Goal: Task Accomplishment & Management: Manage account settings

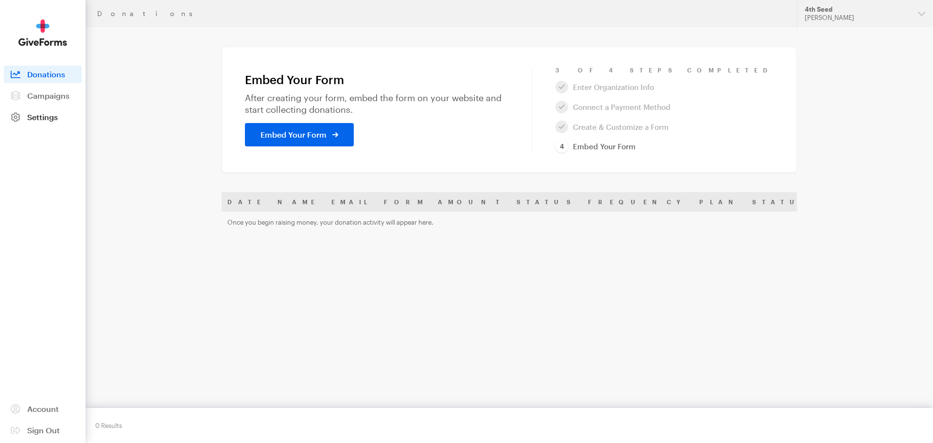
click at [45, 113] on span "Settings" at bounding box center [42, 116] width 31 height 9
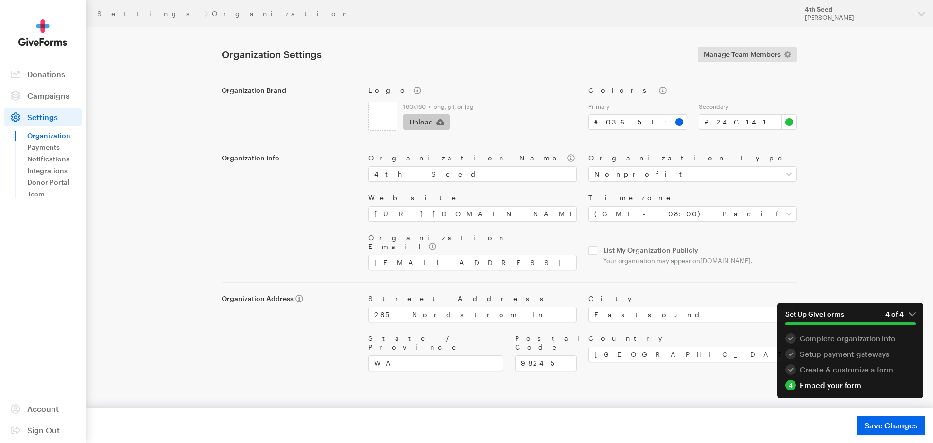
click at [416, 117] on span "Upload" at bounding box center [421, 122] width 24 height 12
type input "C:\fakepath\Logo.png"
click at [879, 435] on button "Save Changes Saved" at bounding box center [891, 425] width 69 height 19
click at [42, 147] on link "Payments" at bounding box center [54, 147] width 54 height 12
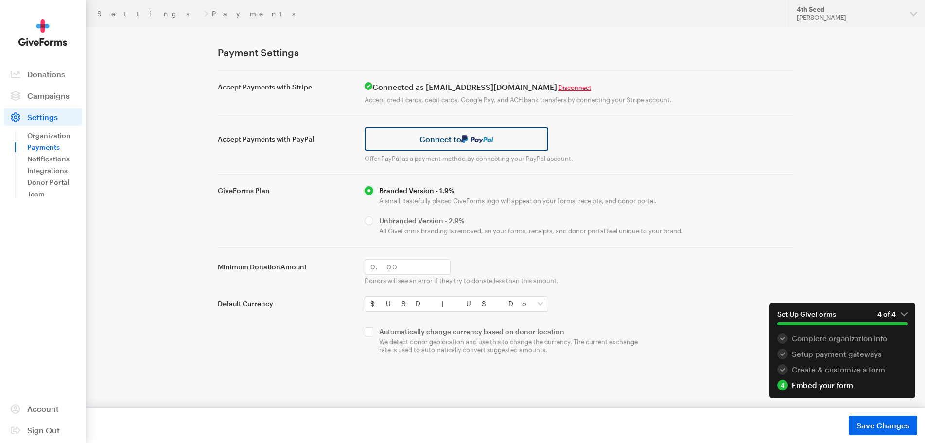
click at [498, 140] on link "Connect to" at bounding box center [457, 138] width 184 height 23
